Goal: Information Seeking & Learning: Learn about a topic

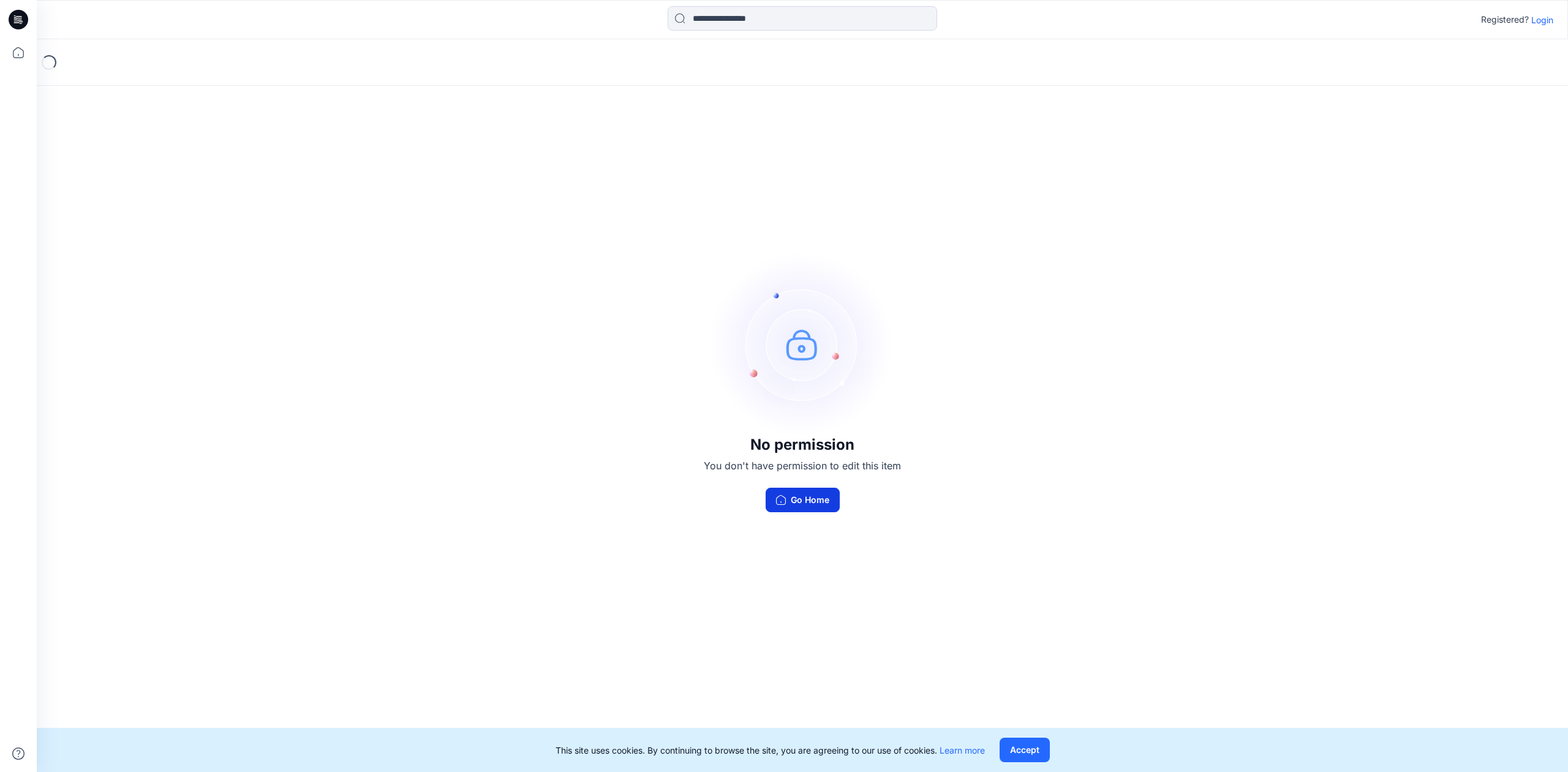
click at [819, 500] on button "Go Home" at bounding box center [803, 500] width 74 height 24
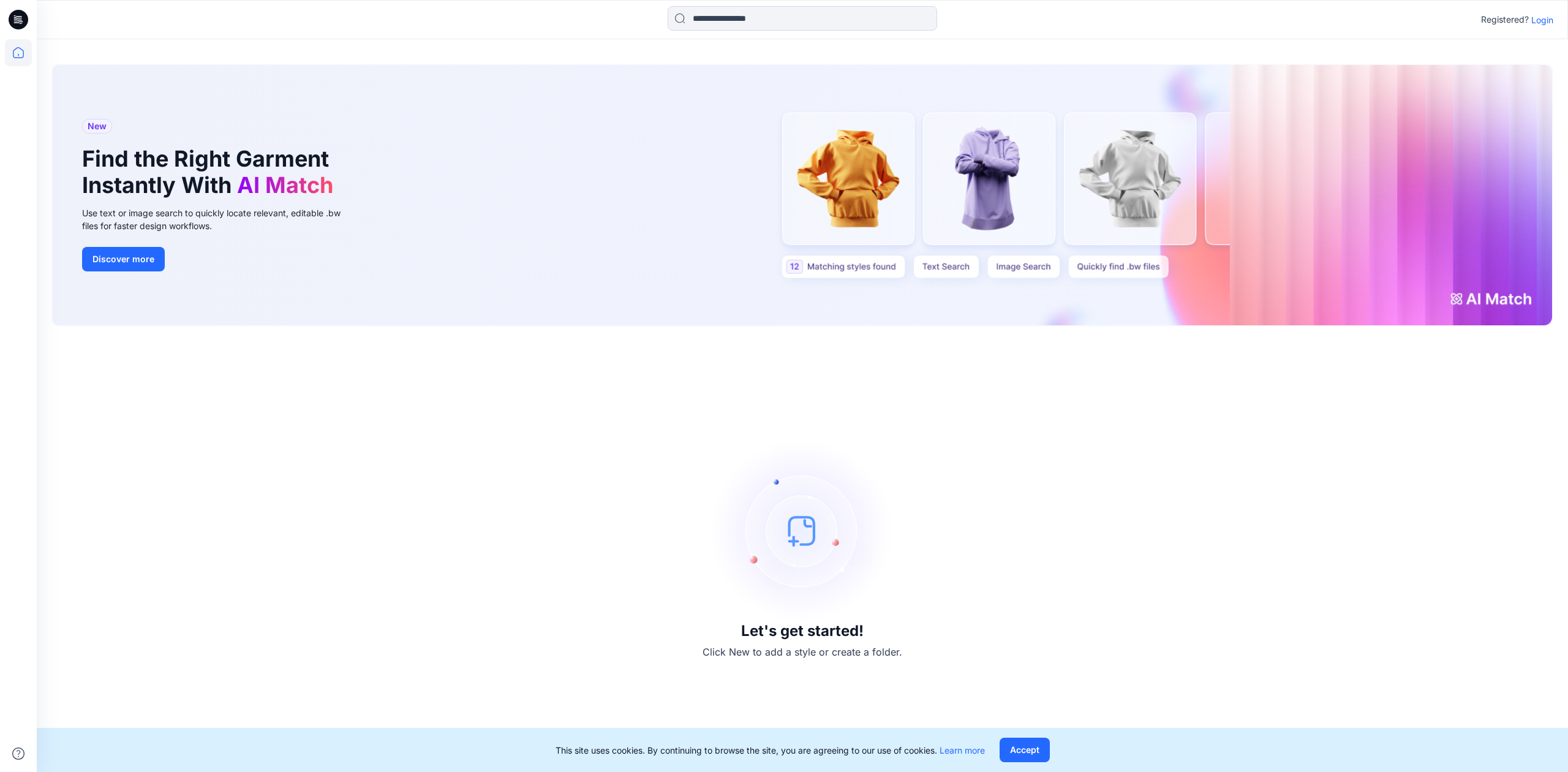
click at [1544, 17] on p "Login" at bounding box center [1542, 20] width 22 height 13
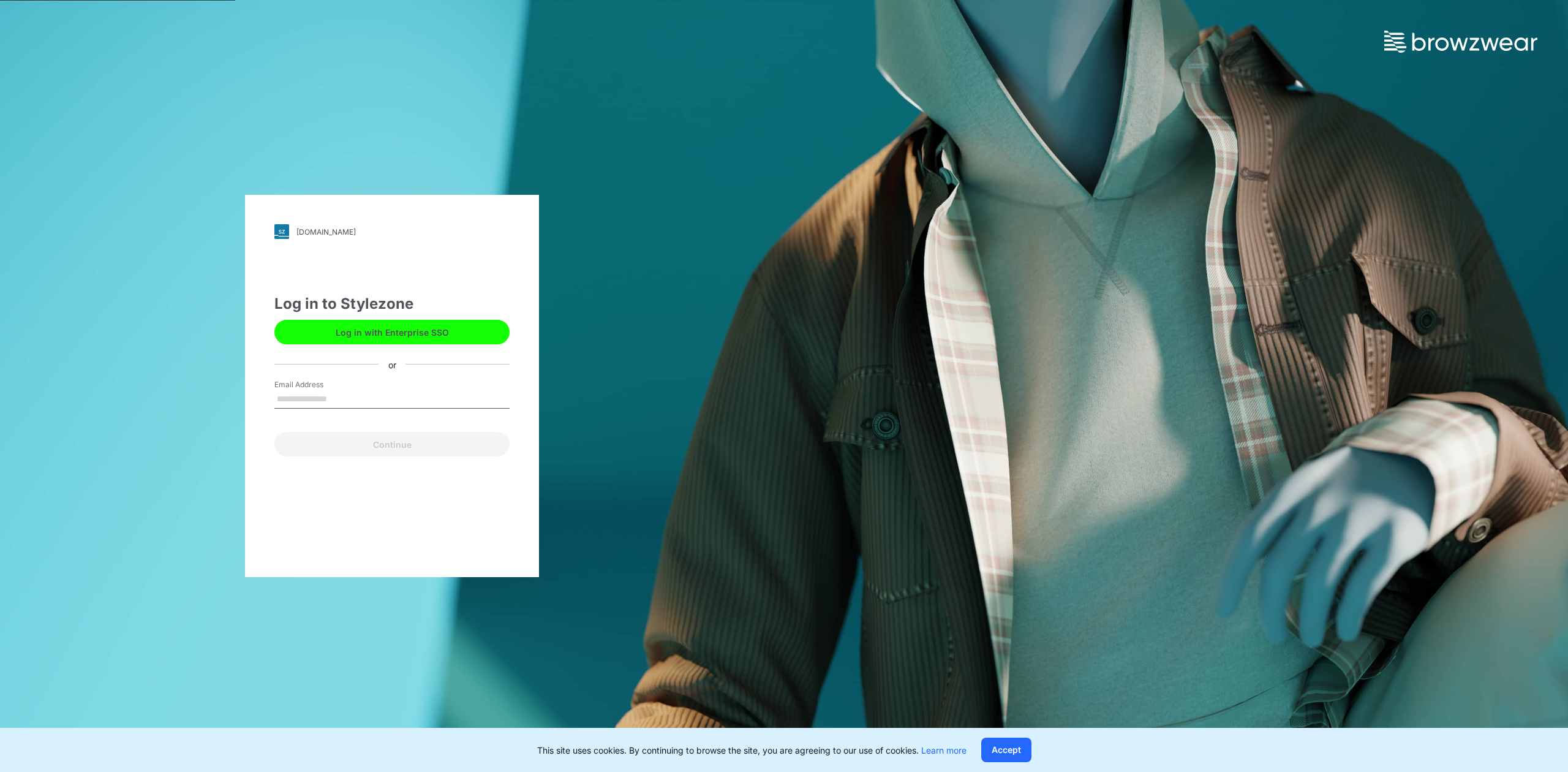
click at [312, 405] on input "Email Address" at bounding box center [392, 400] width 235 height 19
type input "**********"
drag, startPoint x: 336, startPoint y: 401, endPoint x: 217, endPoint y: 400, distance: 119.0
click at [217, 400] on div "**********" at bounding box center [392, 386] width 784 height 772
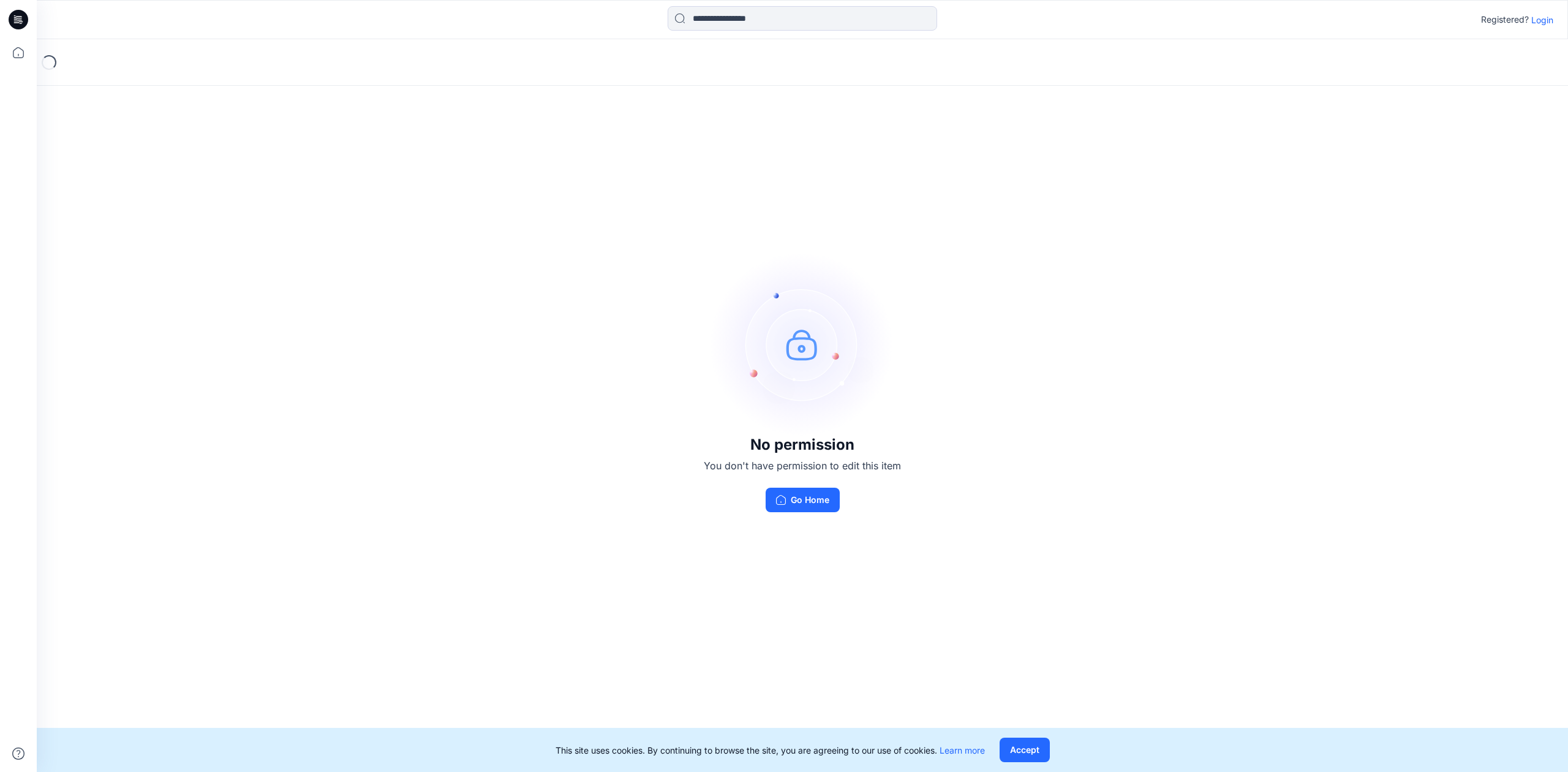
click at [1545, 20] on p "Login" at bounding box center [1542, 20] width 22 height 13
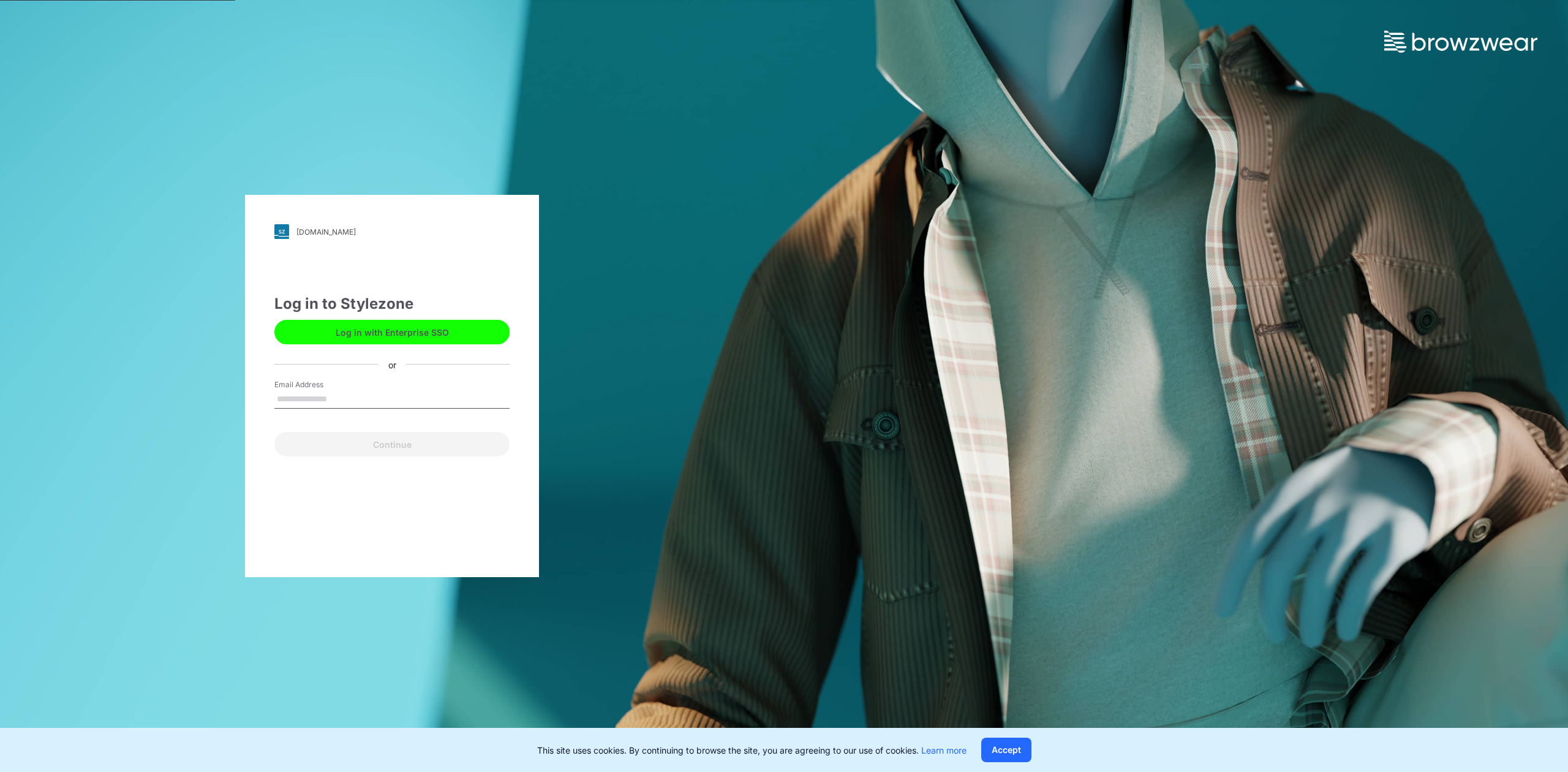
click at [400, 403] on input "Email Address" at bounding box center [392, 400] width 235 height 19
type input "**********"
click at [274, 432] on button "Continue" at bounding box center [392, 444] width 235 height 24
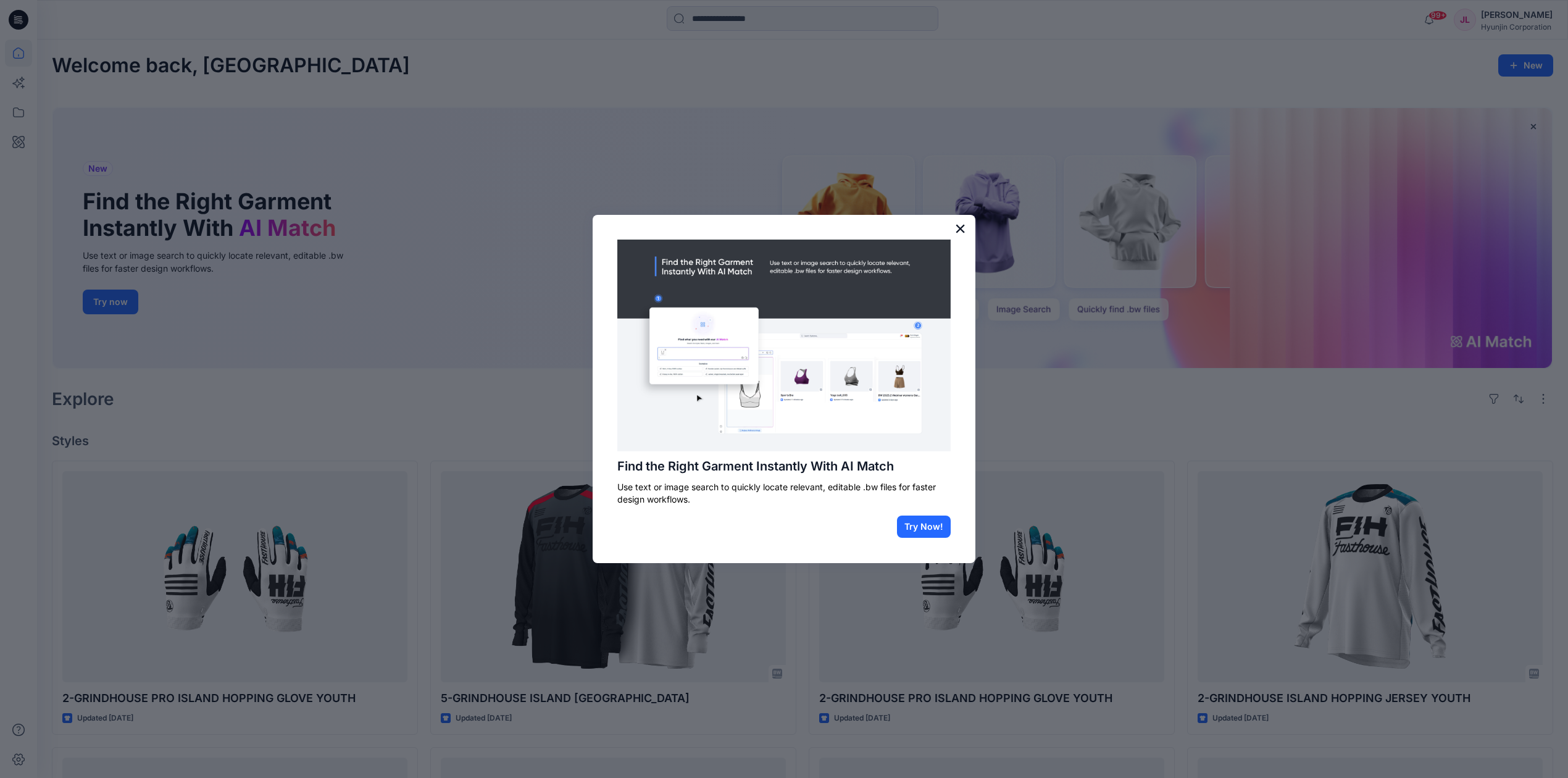
click at [962, 229] on button "×" at bounding box center [961, 228] width 11 height 20
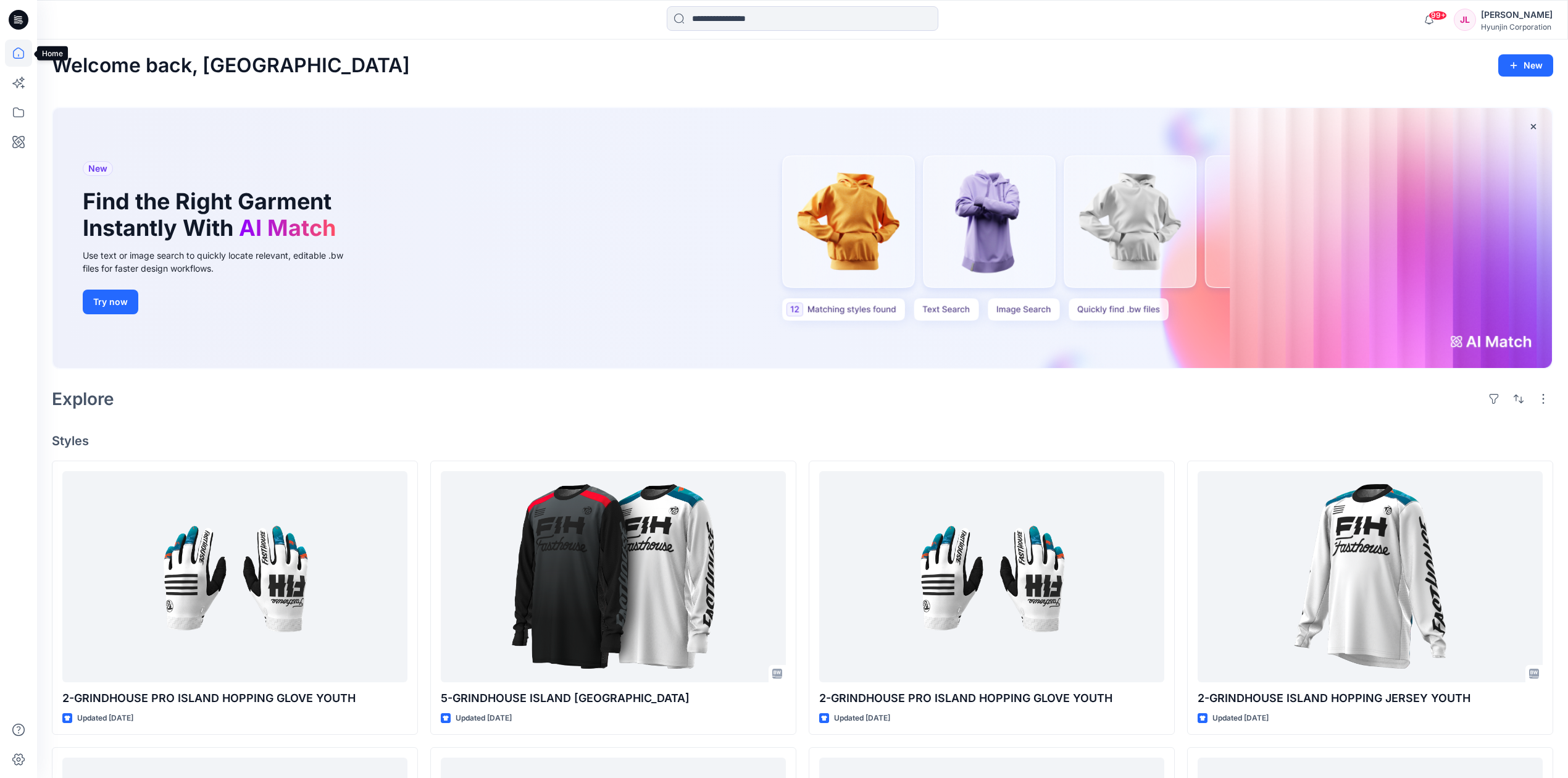
click at [27, 54] on icon at bounding box center [18, 53] width 27 height 27
click at [21, 118] on icon at bounding box center [18, 112] width 27 height 27
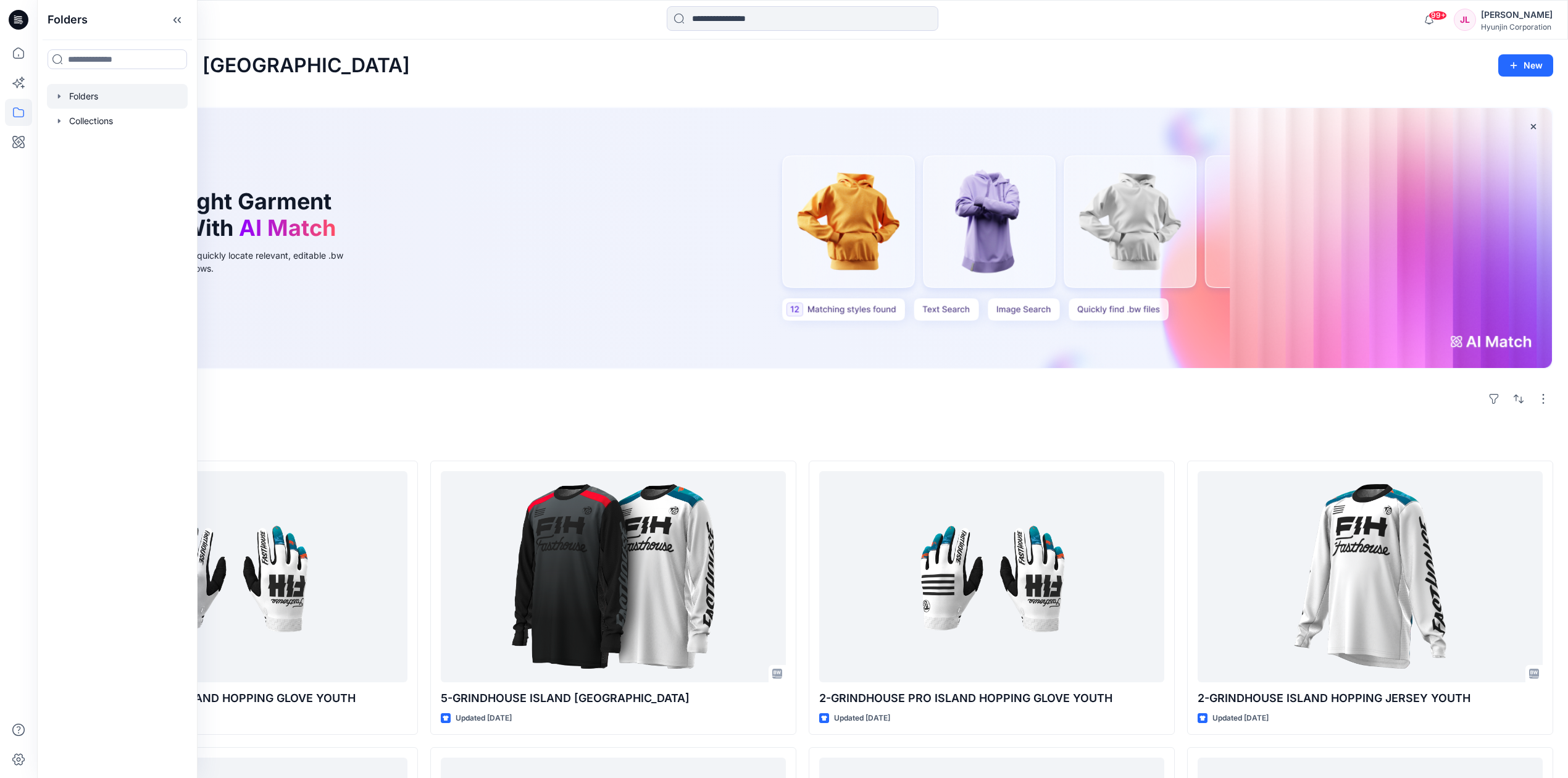
click at [104, 89] on div at bounding box center [117, 97] width 141 height 25
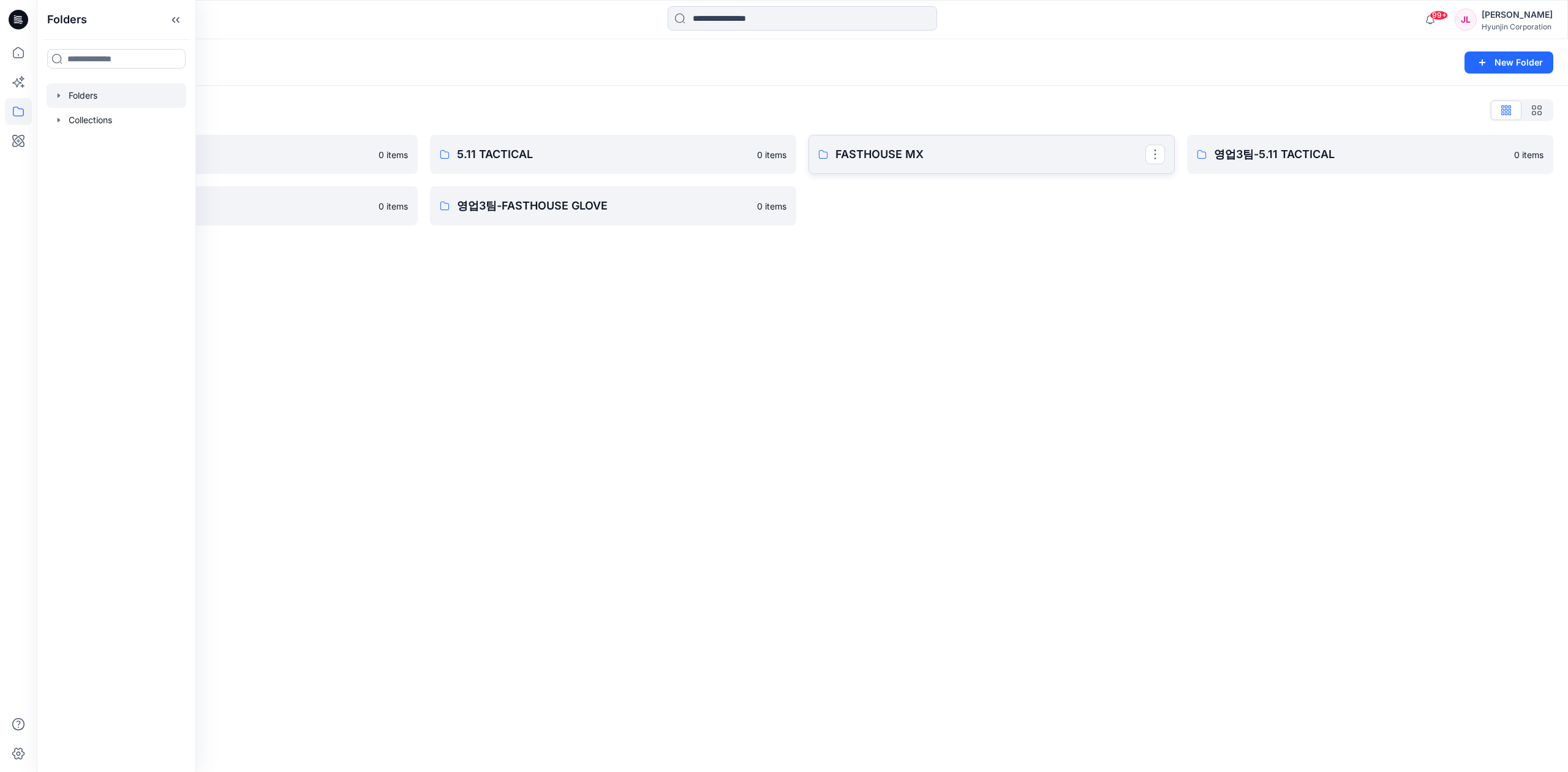
click at [972, 156] on p "FASTHOUSE MX" at bounding box center [991, 154] width 310 height 17
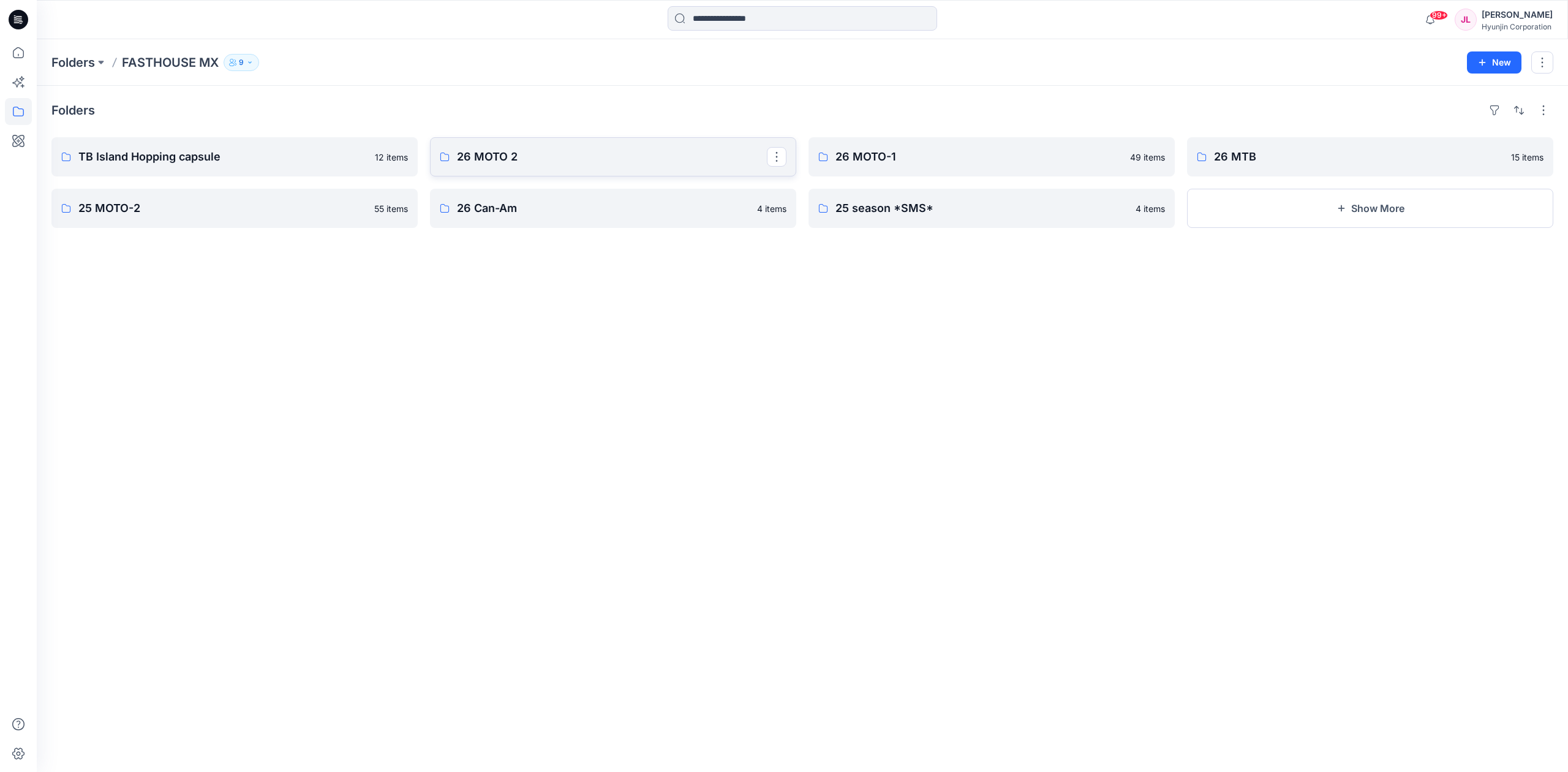
click at [538, 157] on p "26 MOTO 2" at bounding box center [612, 157] width 310 height 17
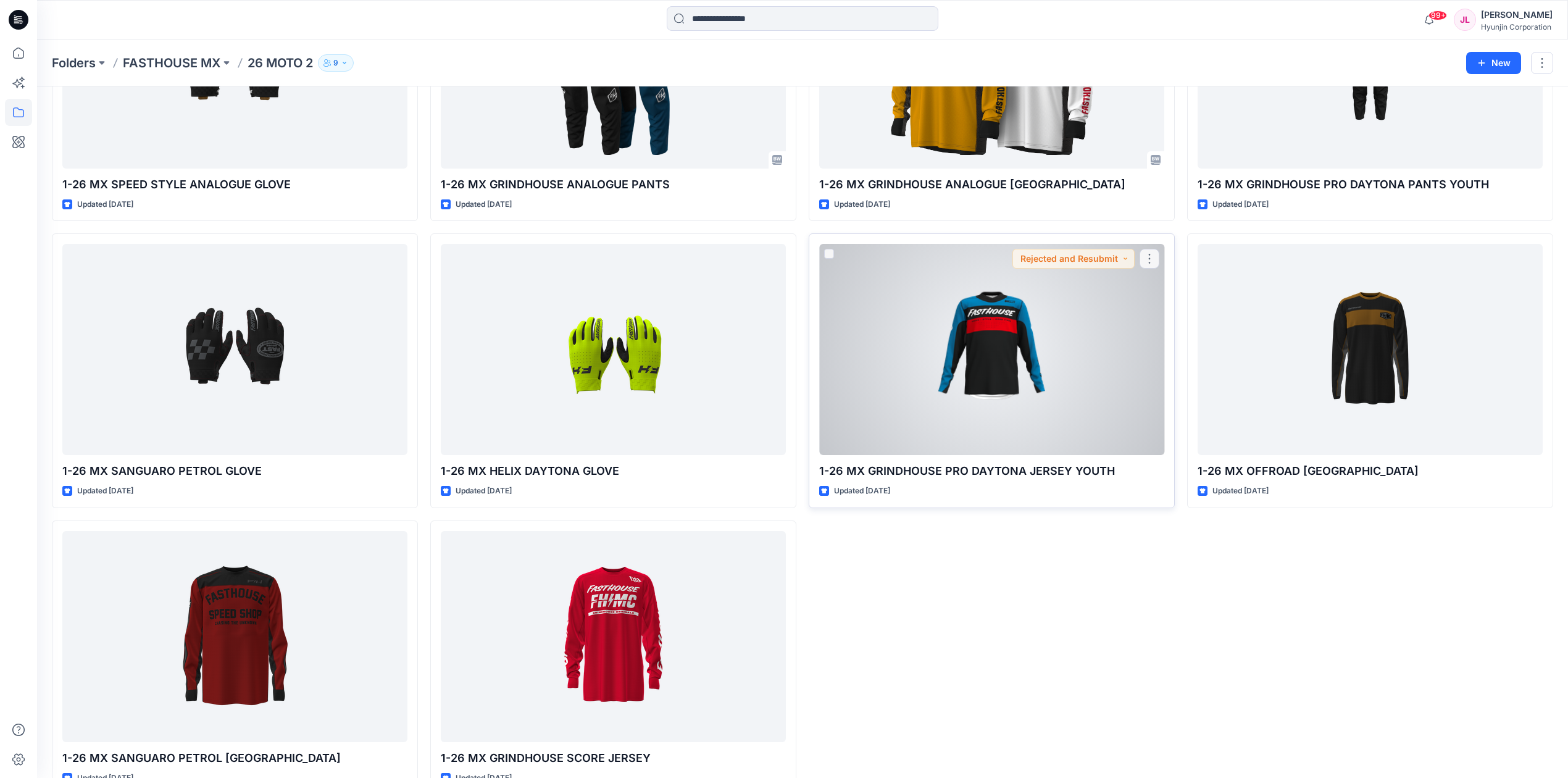
scroll to position [1945, 0]
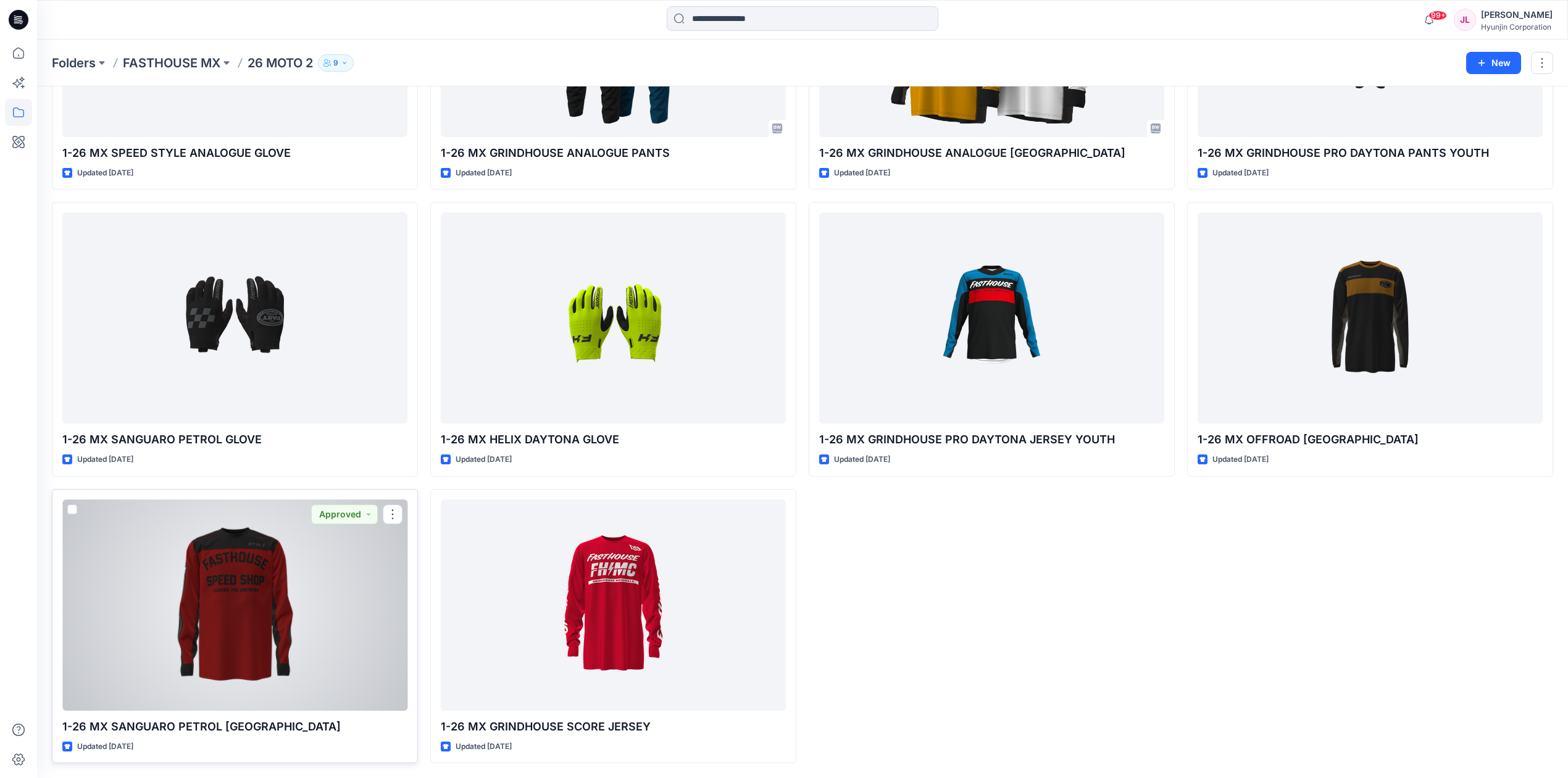
click at [318, 599] on div at bounding box center [235, 605] width 345 height 211
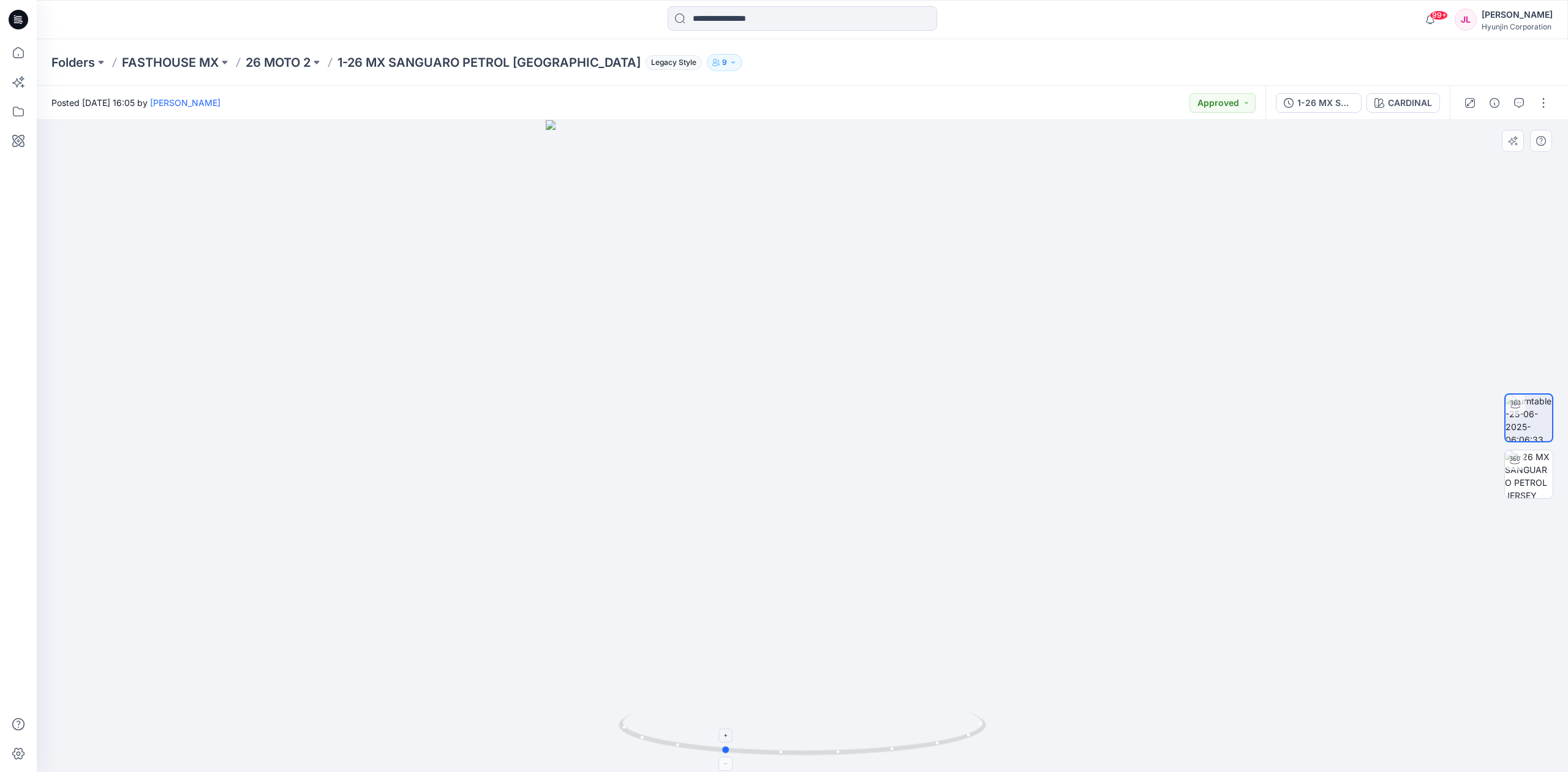
drag, startPoint x: 986, startPoint y: 706, endPoint x: 907, endPoint y: 738, distance: 85.2
click at [907, 738] on div at bounding box center [802, 446] width 1531 height 652
click at [1388, 114] on div "1-26 MX SANGUARO PETROL JERSEY CARDINAL" at bounding box center [1357, 102] width 184 height 34
click at [1392, 105] on div "CARDINAL" at bounding box center [1410, 102] width 44 height 13
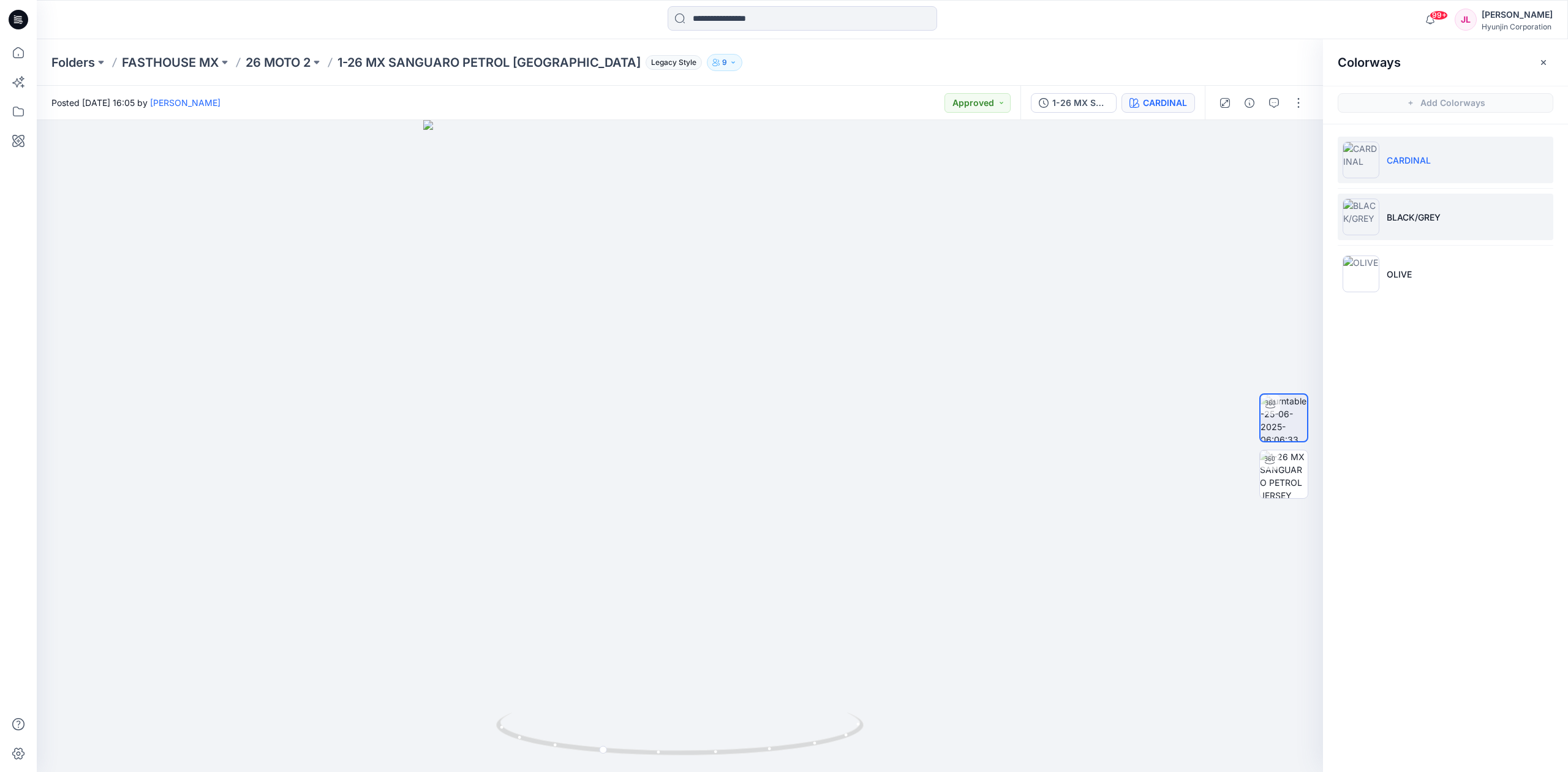
click at [1465, 210] on li "BLACK/GREY" at bounding box center [1445, 217] width 215 height 47
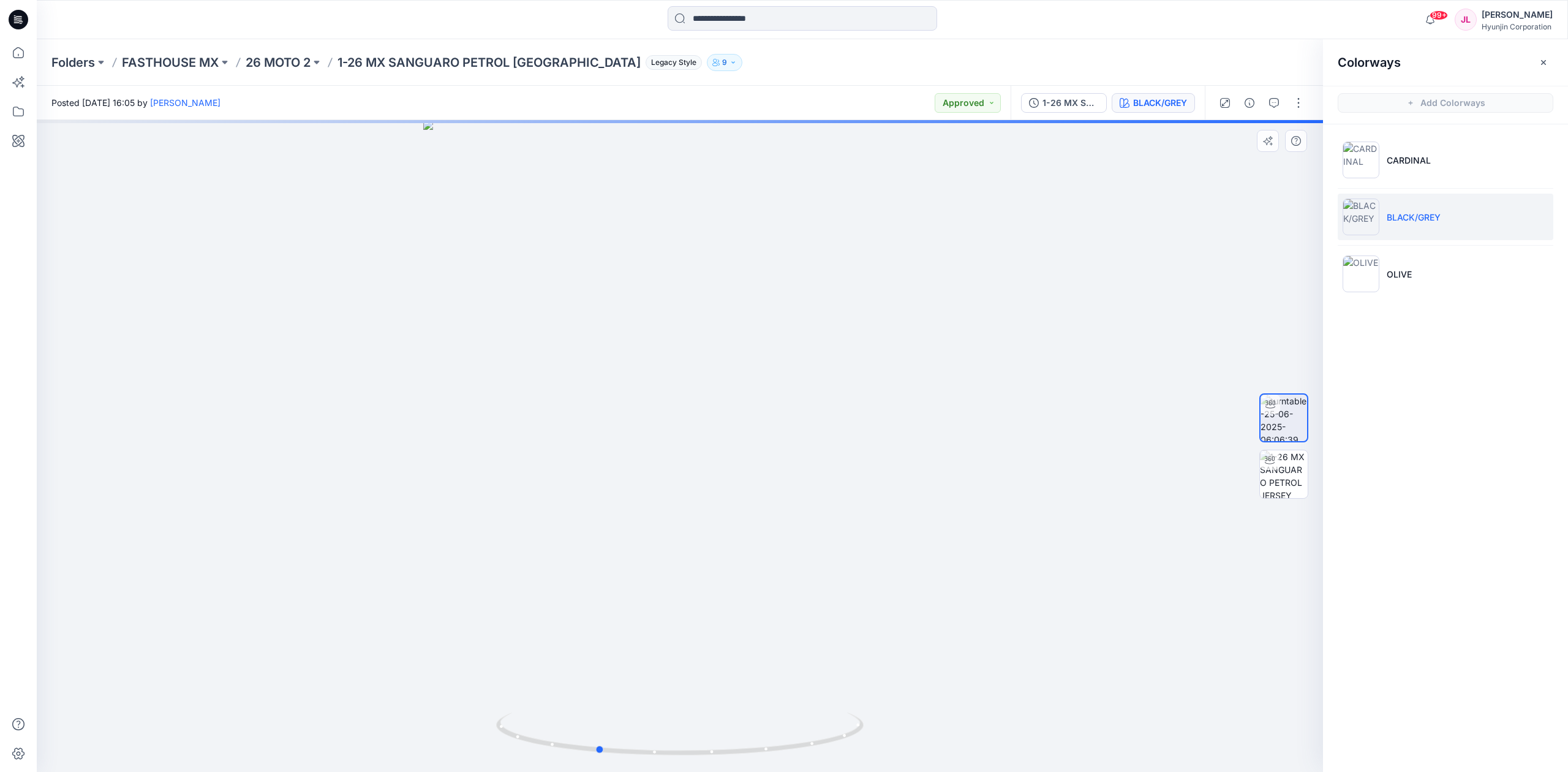
drag, startPoint x: 782, startPoint y: 761, endPoint x: 699, endPoint y: 761, distance: 83.0
click at [699, 761] on img at bounding box center [680, 742] width 368 height 59
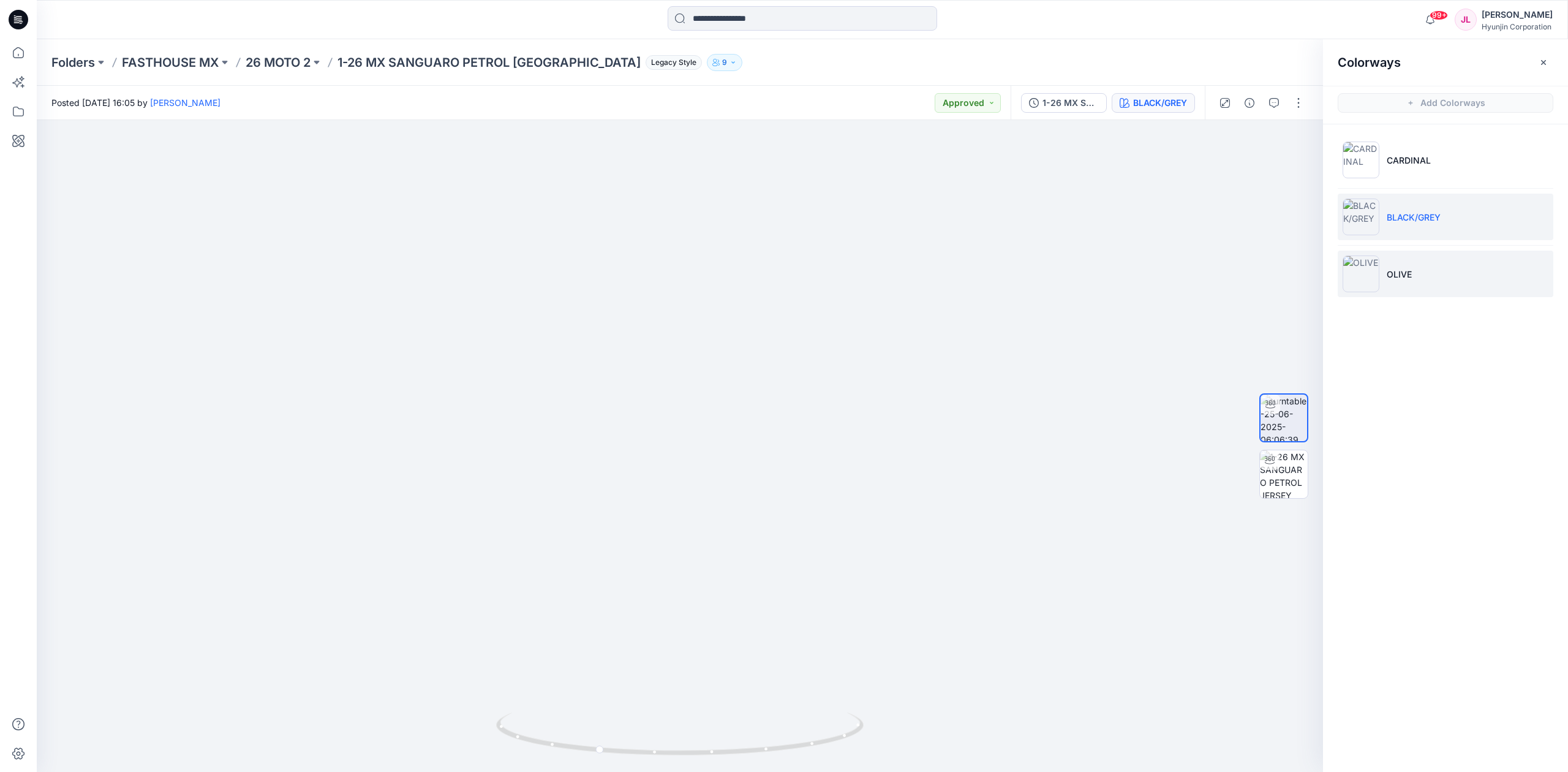
click at [1403, 262] on li "OLIVE" at bounding box center [1445, 275] width 215 height 47
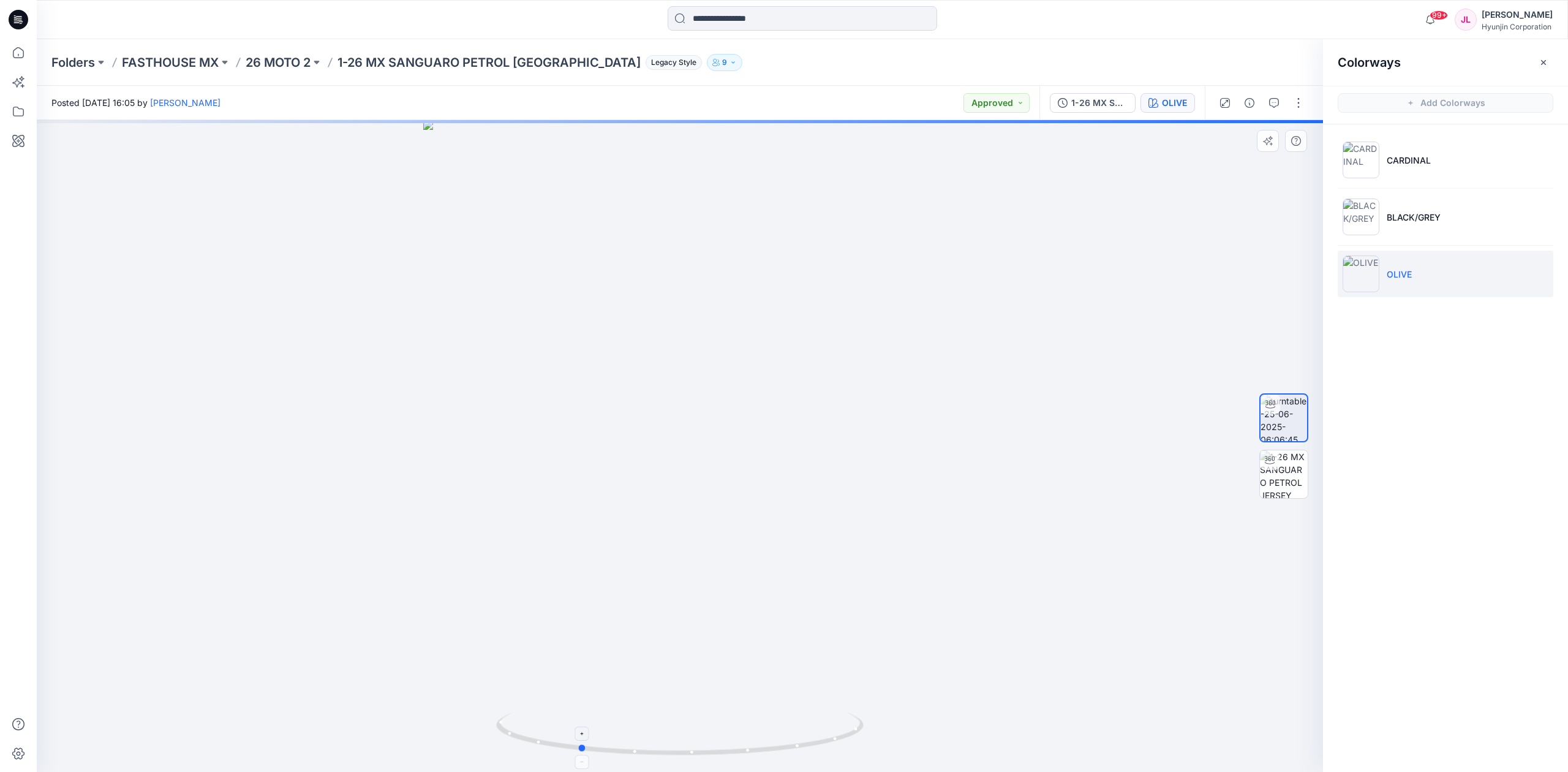
drag, startPoint x: 827, startPoint y: 734, endPoint x: 730, endPoint y: 738, distance: 97.1
click at [730, 738] on icon at bounding box center [682, 735] width 370 height 46
